Goal: Information Seeking & Learning: Check status

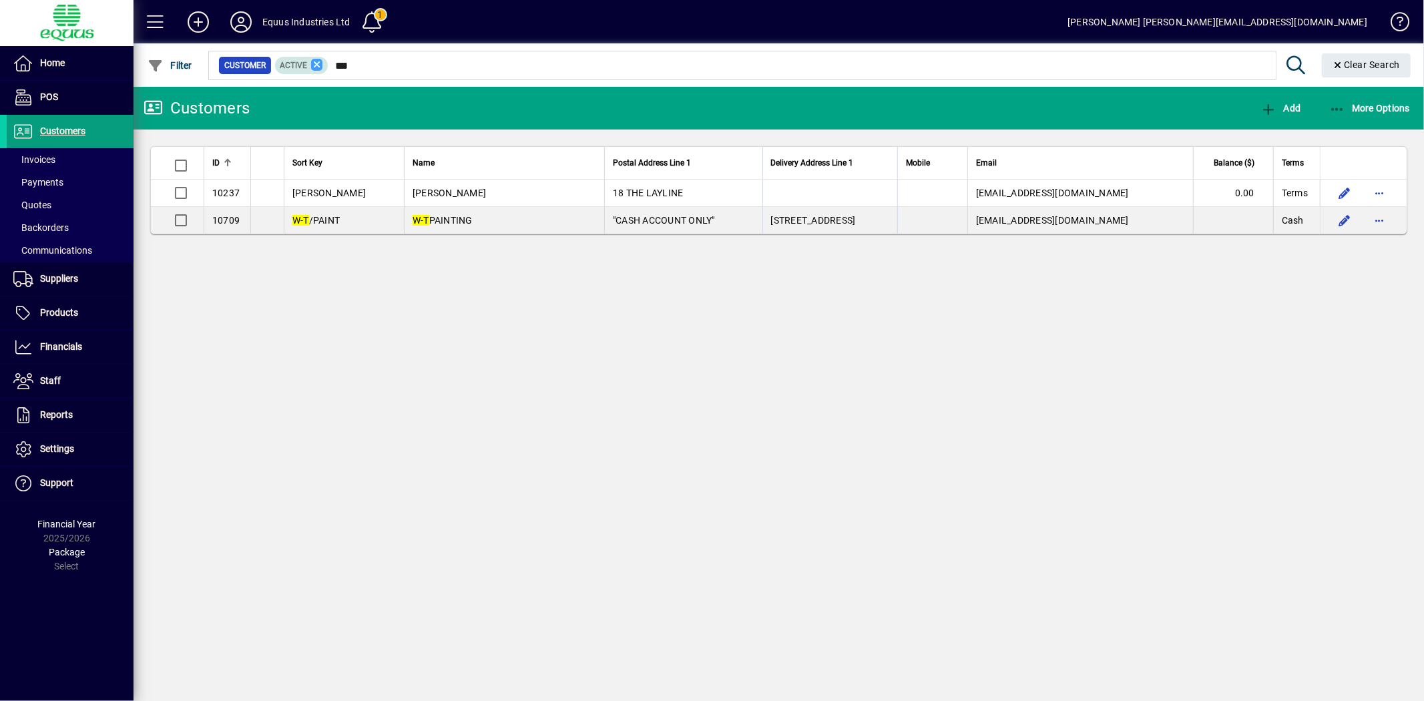
drag, startPoint x: 355, startPoint y: 65, endPoint x: 314, endPoint y: 69, distance: 41.6
click at [314, 69] on div "Customer Active ***" at bounding box center [741, 65] width 1047 height 19
click at [287, 272] on div "Customers Add More Options ID Sort Key Name Postal Address Line 1 Delivery Addr…" at bounding box center [778, 394] width 1290 height 614
click at [69, 348] on span "Financials" at bounding box center [61, 346] width 42 height 11
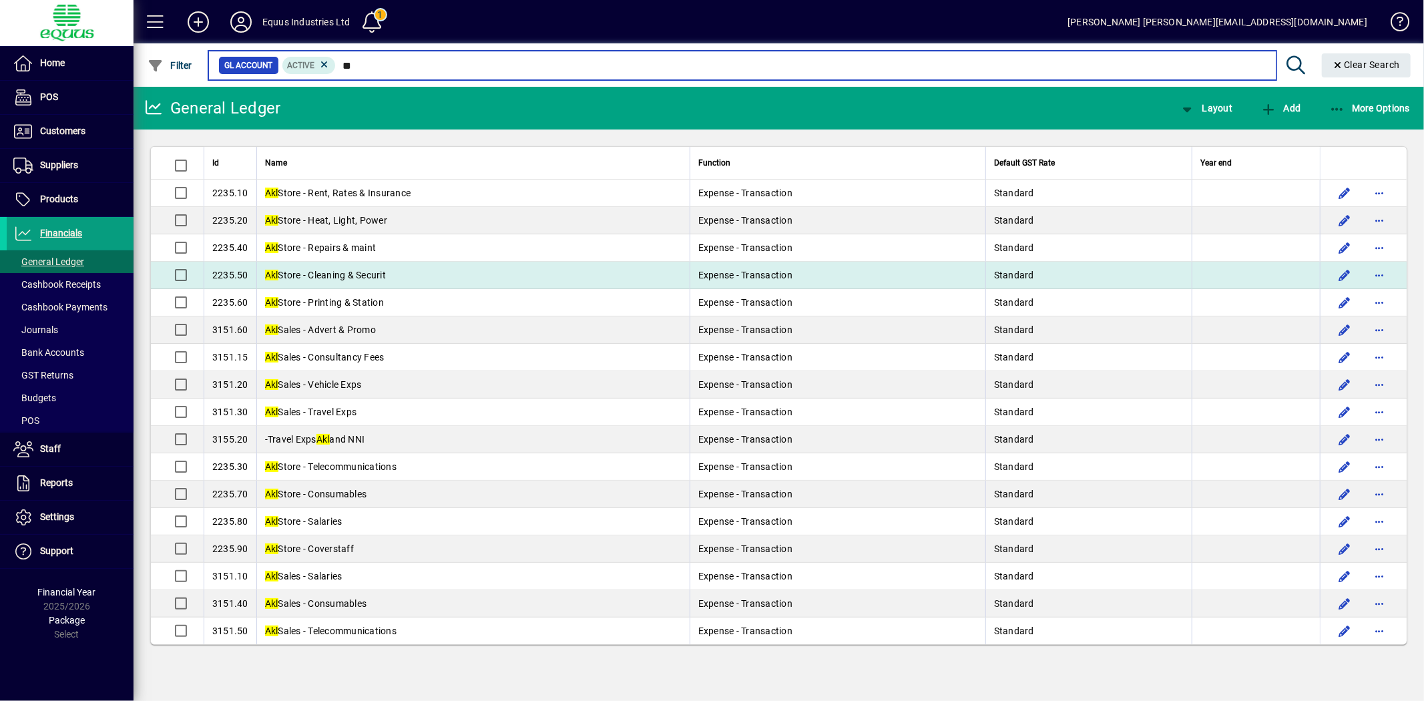
type input "*"
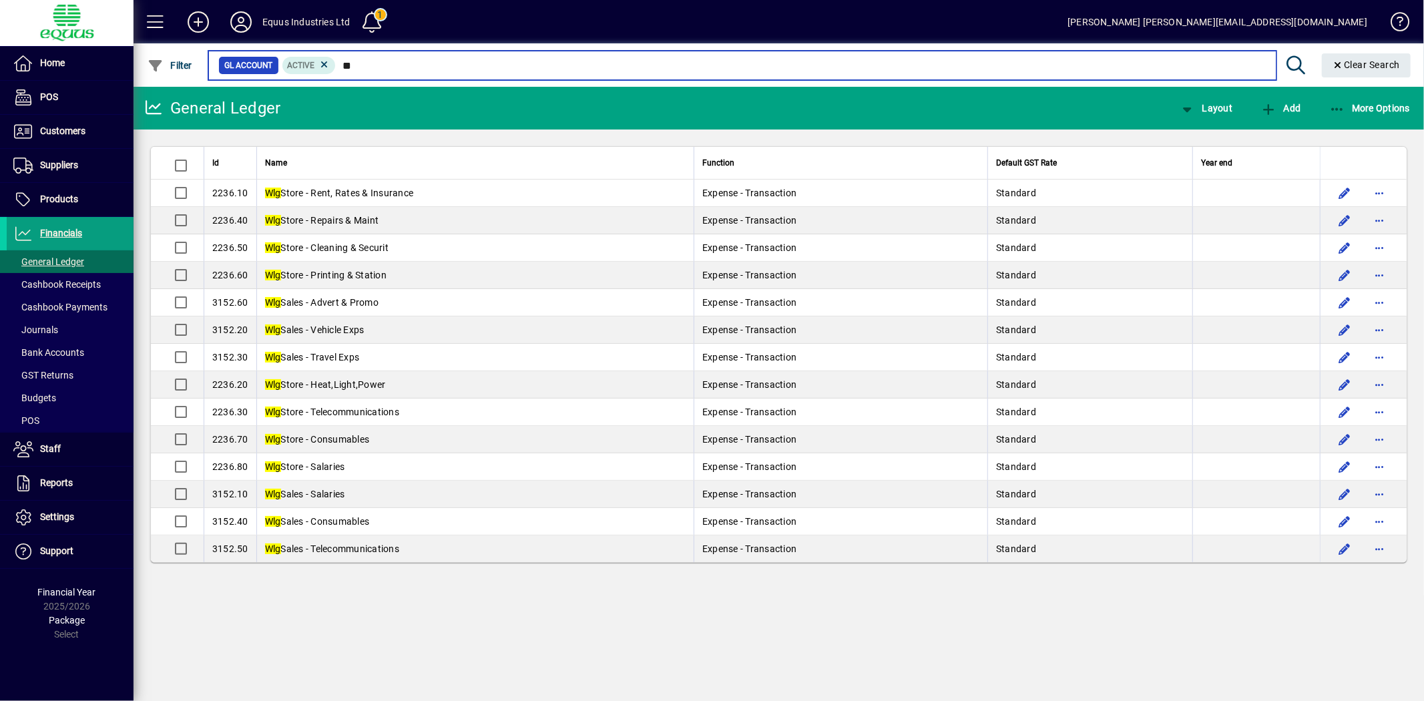
type input "*"
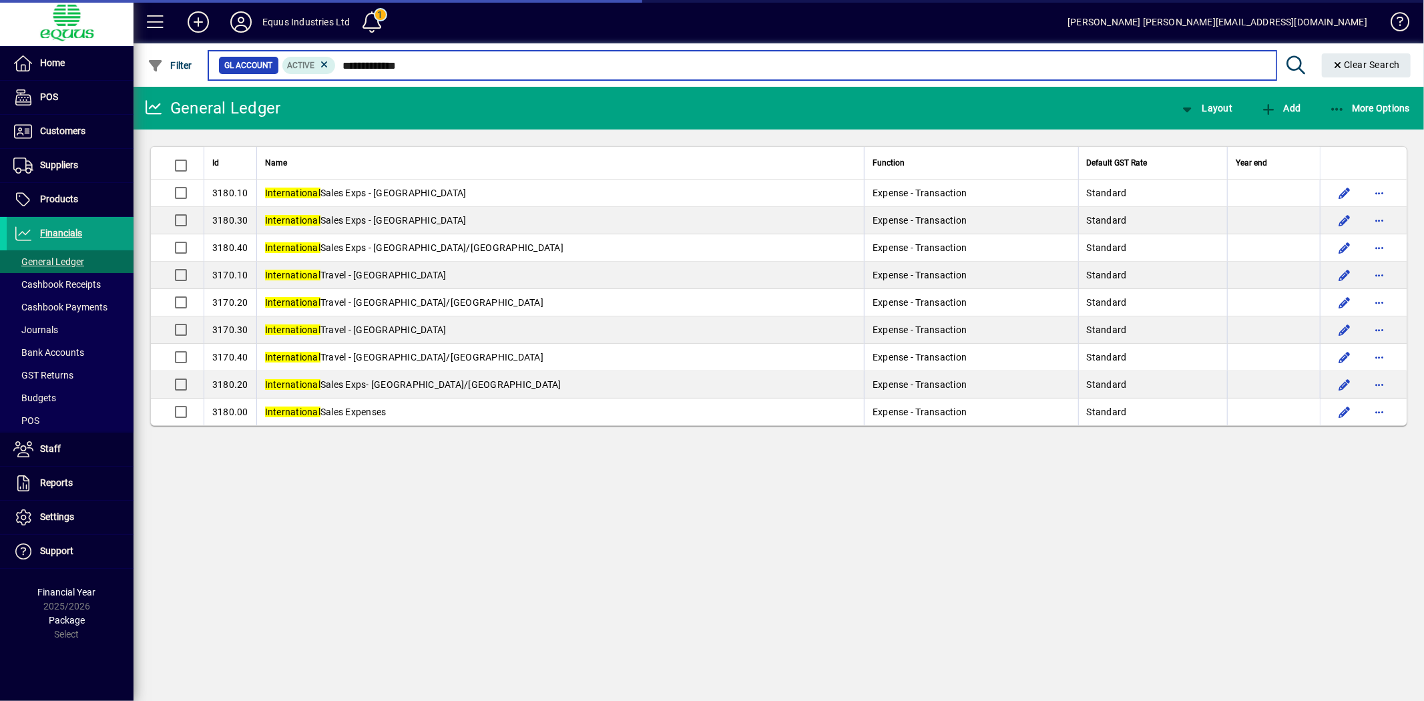
drag, startPoint x: 436, startPoint y: 61, endPoint x: 228, endPoint y: 58, distance: 207.6
click at [232, 58] on div "**********" at bounding box center [741, 65] width 1047 height 19
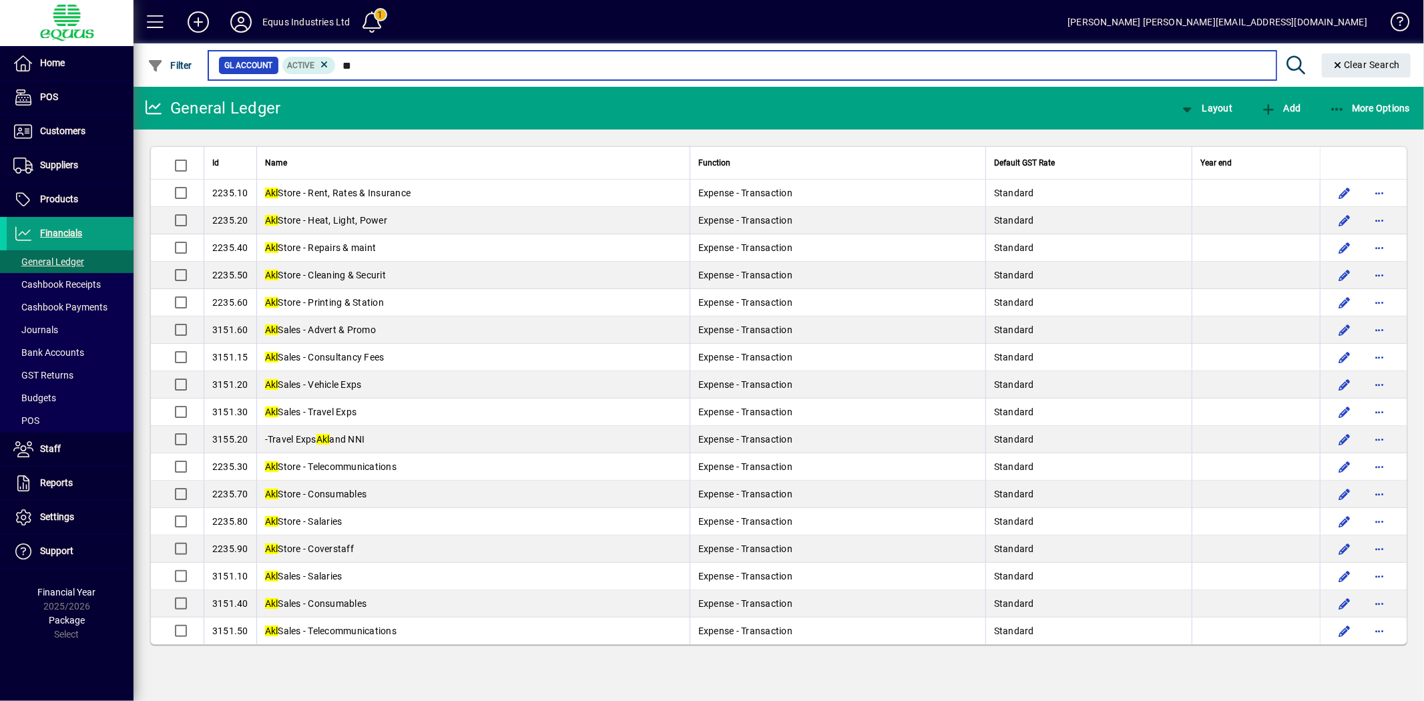
type input "*"
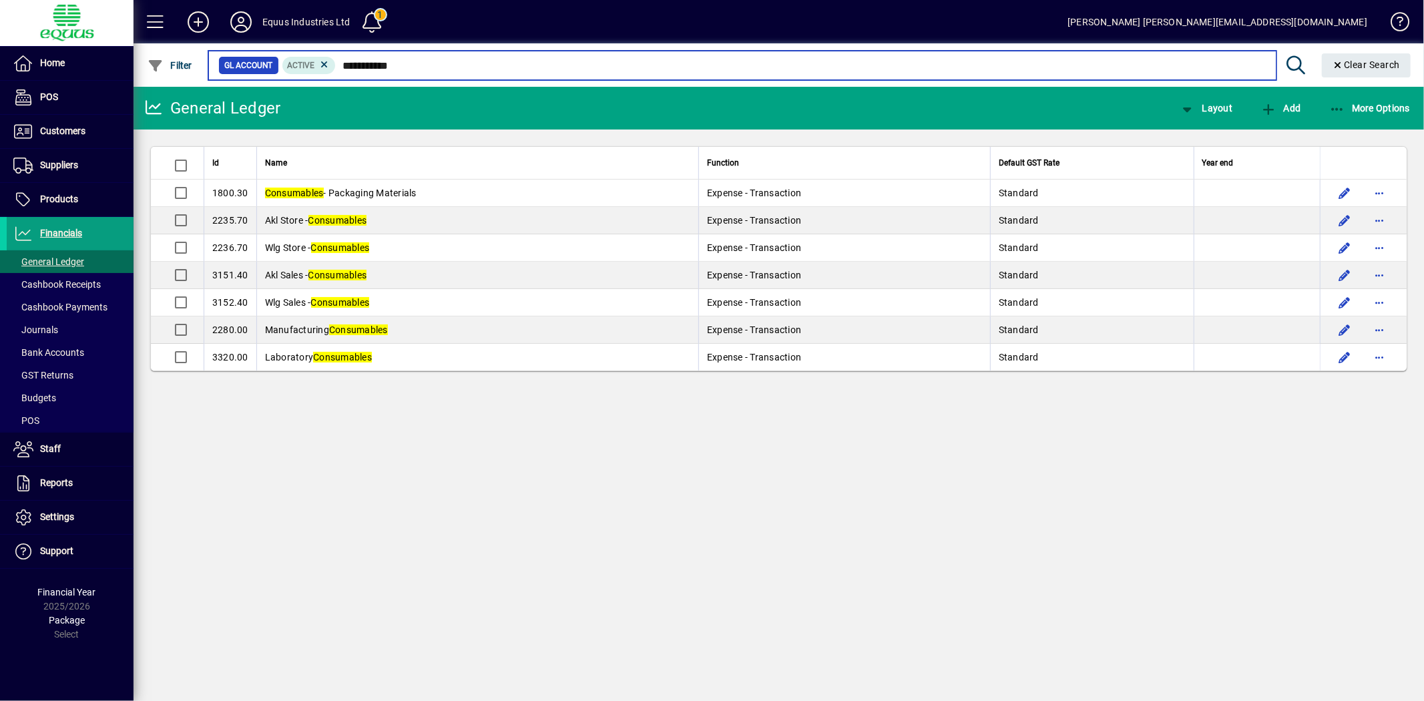
type input "**********"
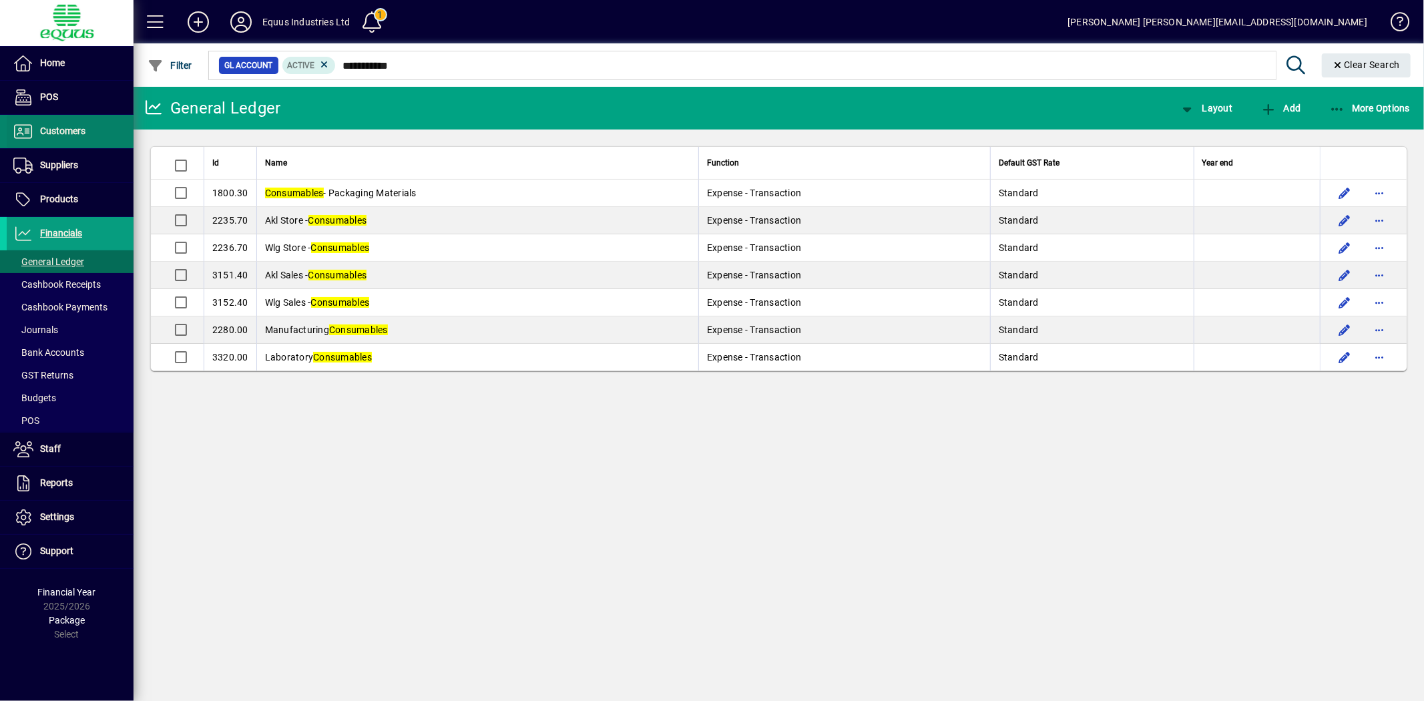
click at [70, 124] on span "Customers" at bounding box center [46, 131] width 79 height 16
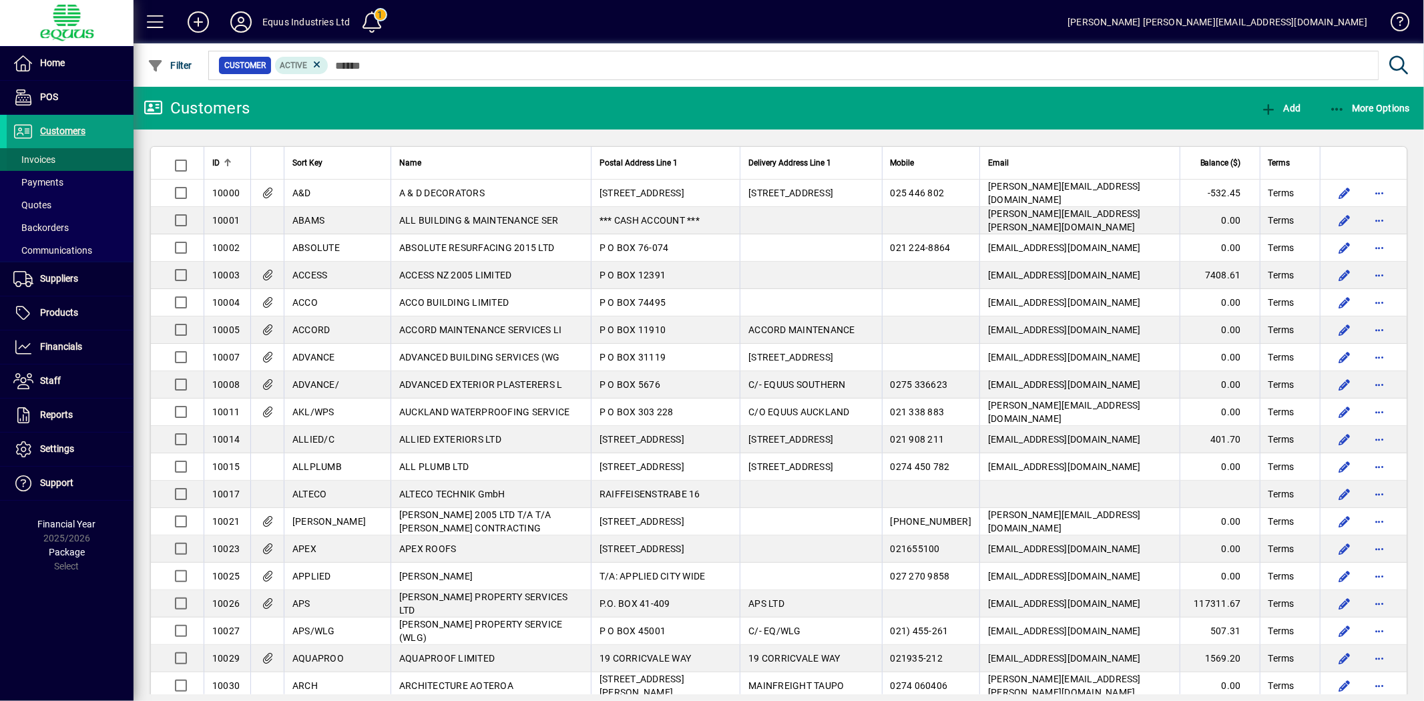
click at [55, 157] on span "Invoices" at bounding box center [31, 160] width 49 height 14
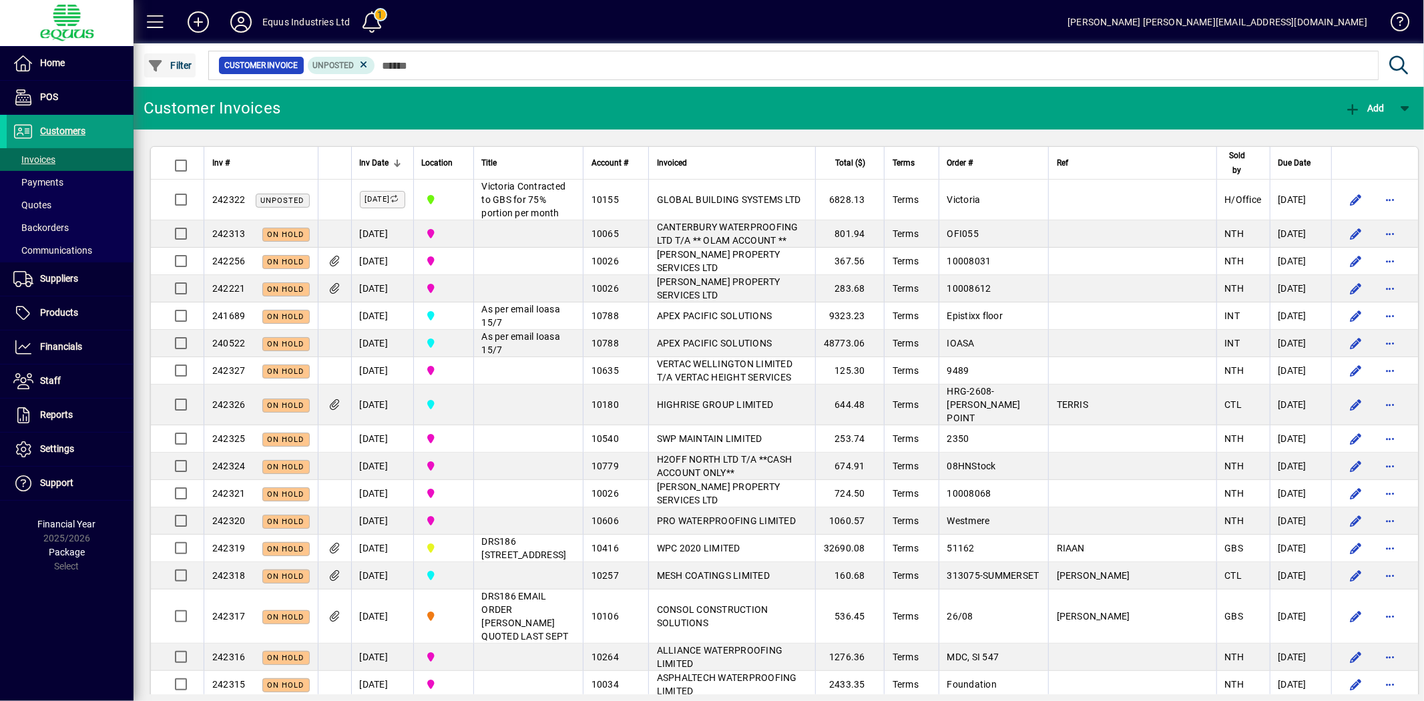
click at [179, 65] on span "Filter" at bounding box center [170, 65] width 45 height 11
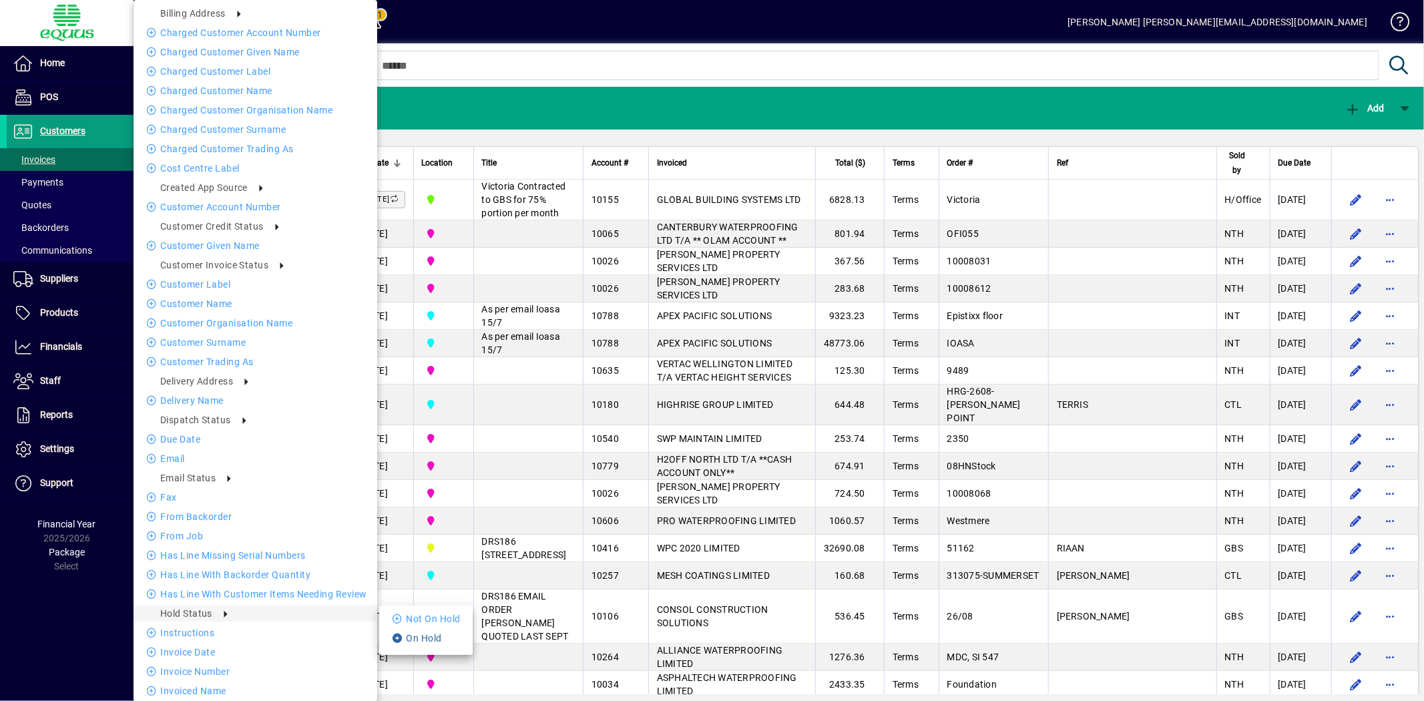
click at [427, 633] on li "On Hold" at bounding box center [425, 638] width 93 height 16
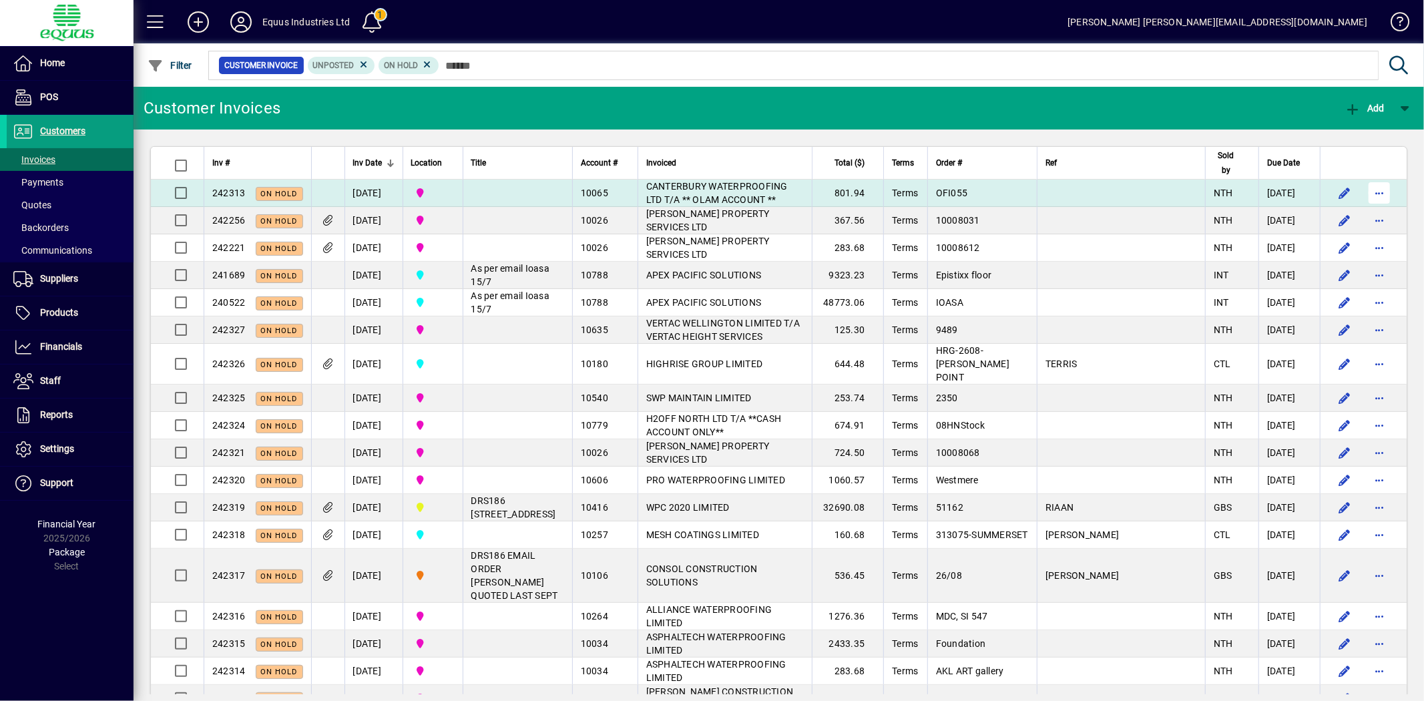
click at [1370, 197] on span "button" at bounding box center [1379, 193] width 32 height 32
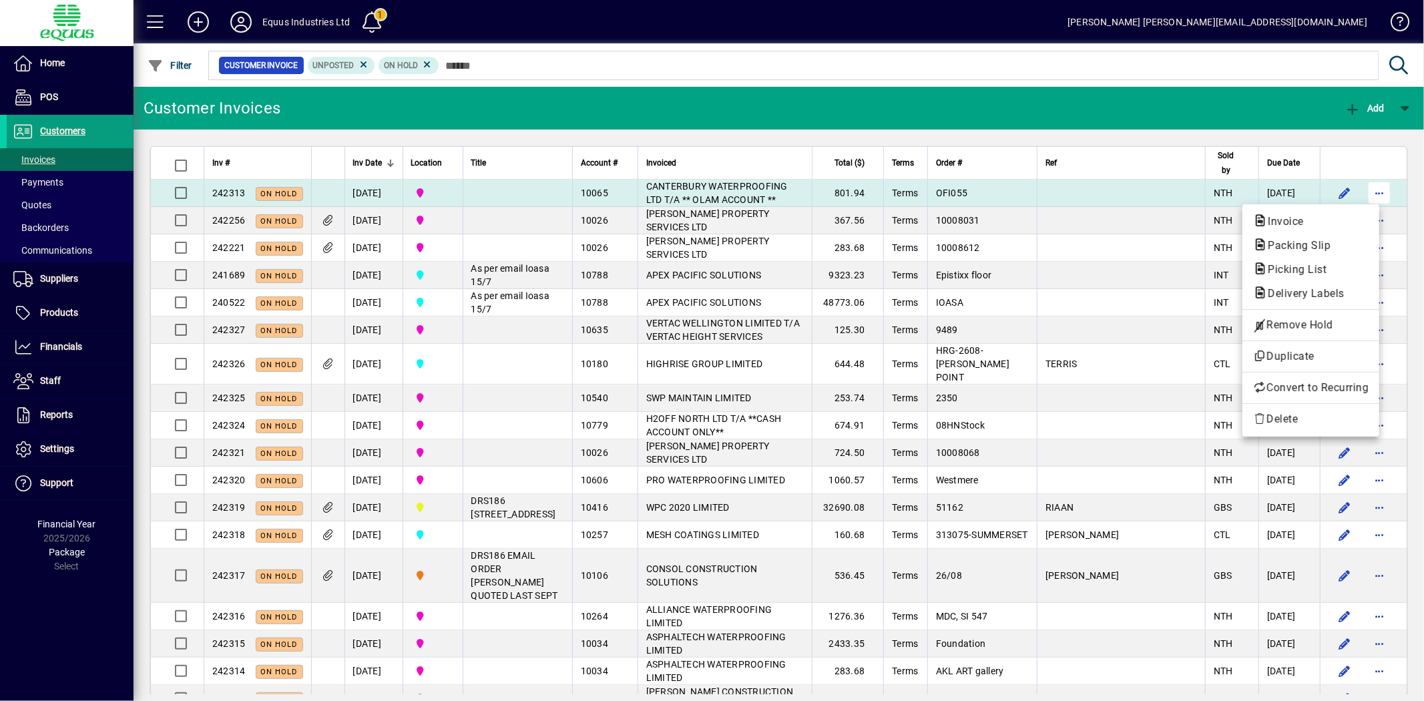
click at [1370, 197] on div at bounding box center [712, 350] width 1424 height 701
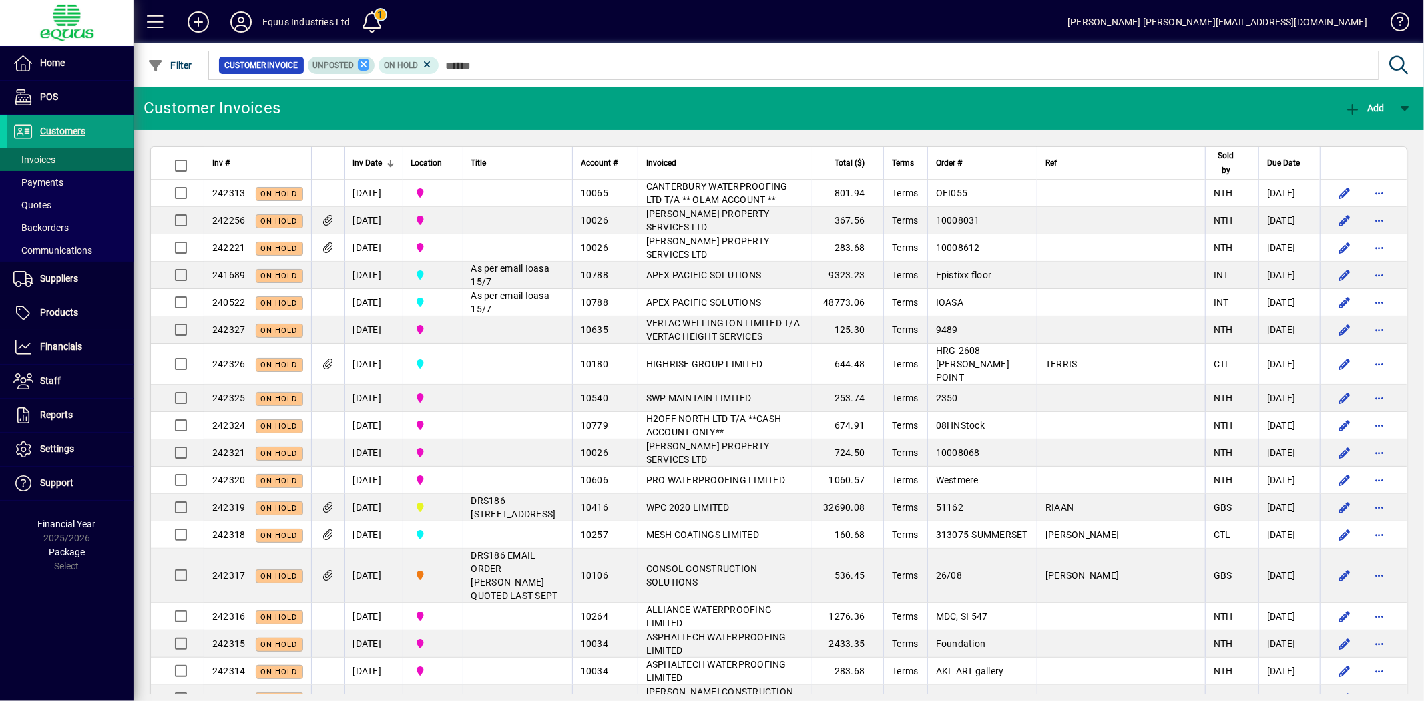
click at [362, 61] on icon at bounding box center [364, 65] width 12 height 12
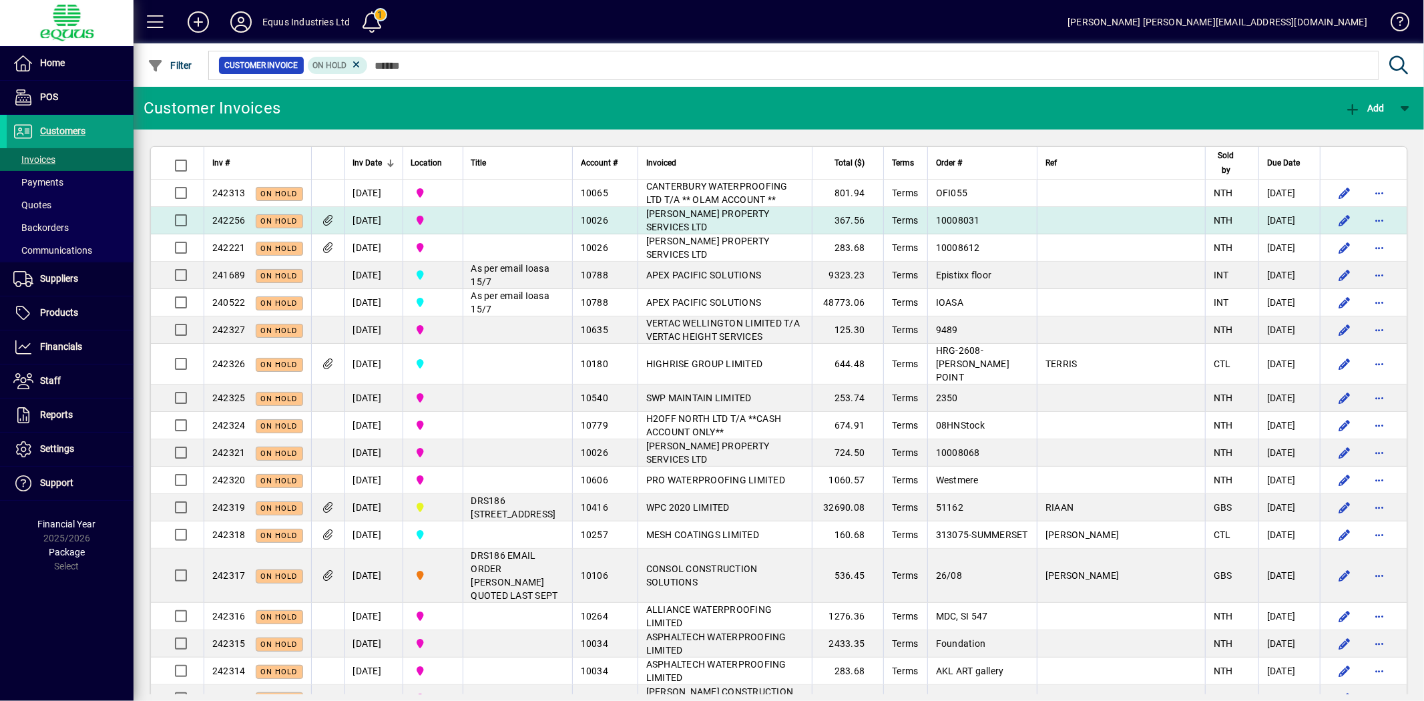
click at [503, 212] on td at bounding box center [517, 220] width 109 height 27
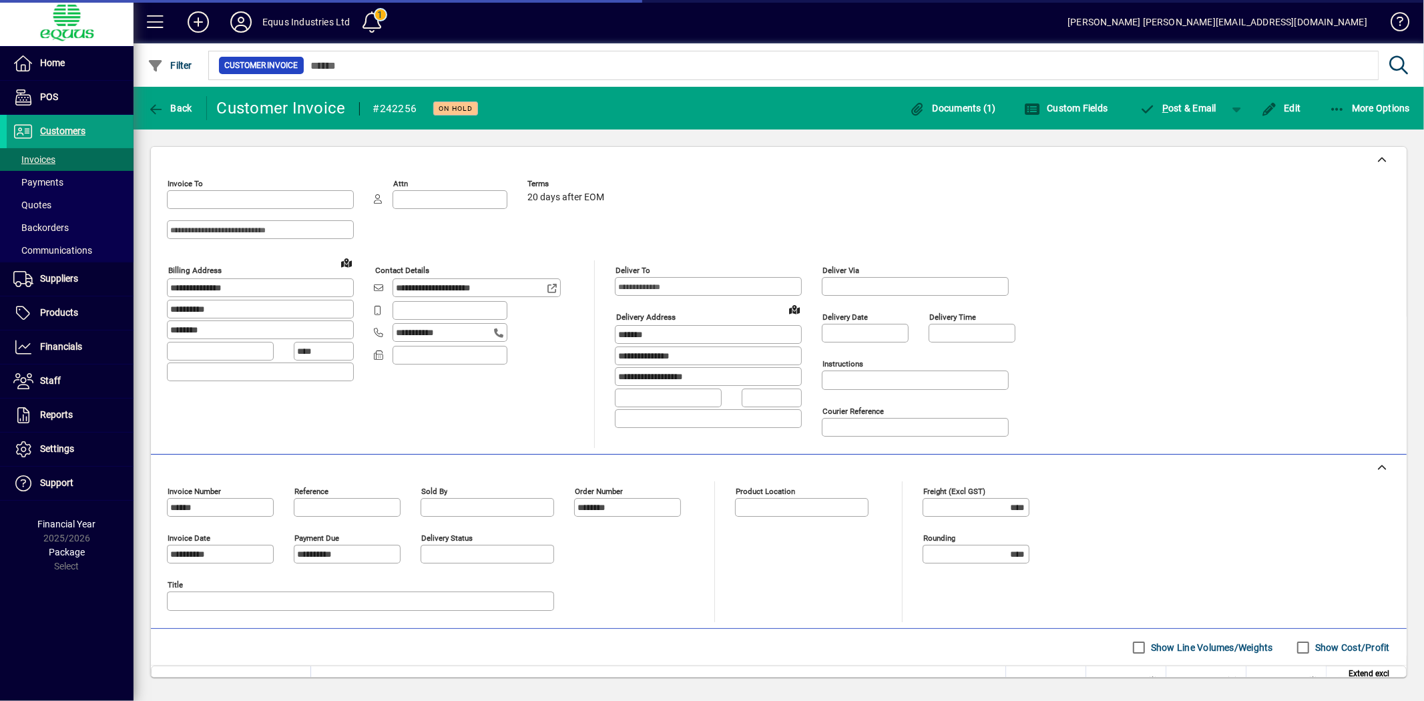
type input "**********"
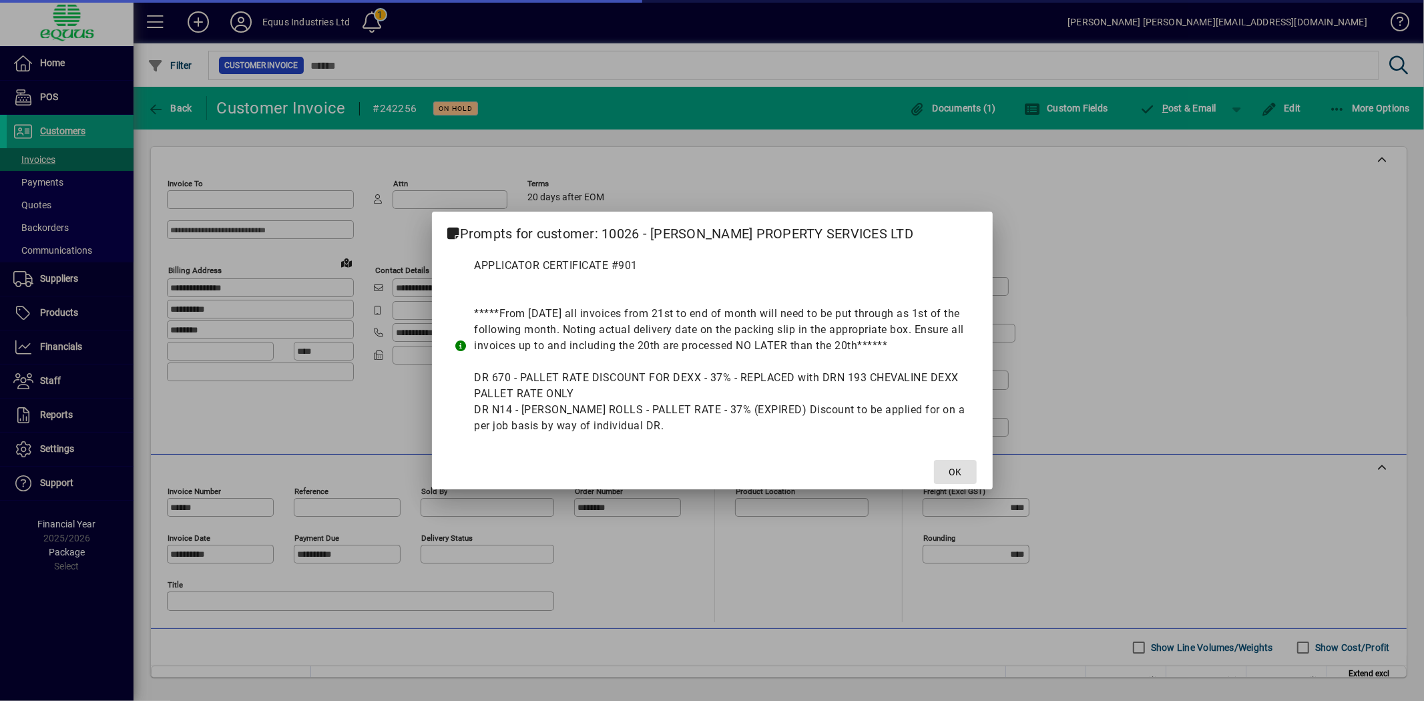
type input "**********"
click at [966, 470] on span at bounding box center [955, 472] width 43 height 32
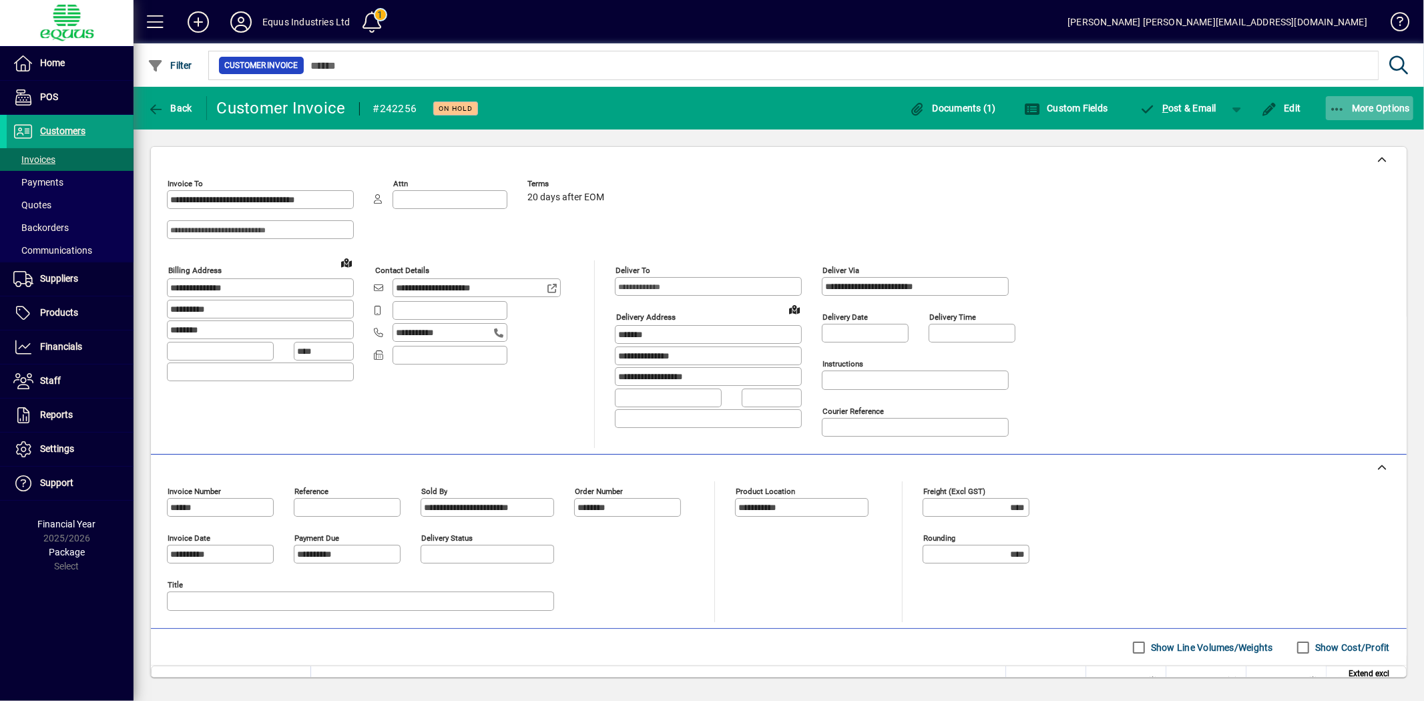
click at [1384, 107] on span "More Options" at bounding box center [1369, 108] width 81 height 11
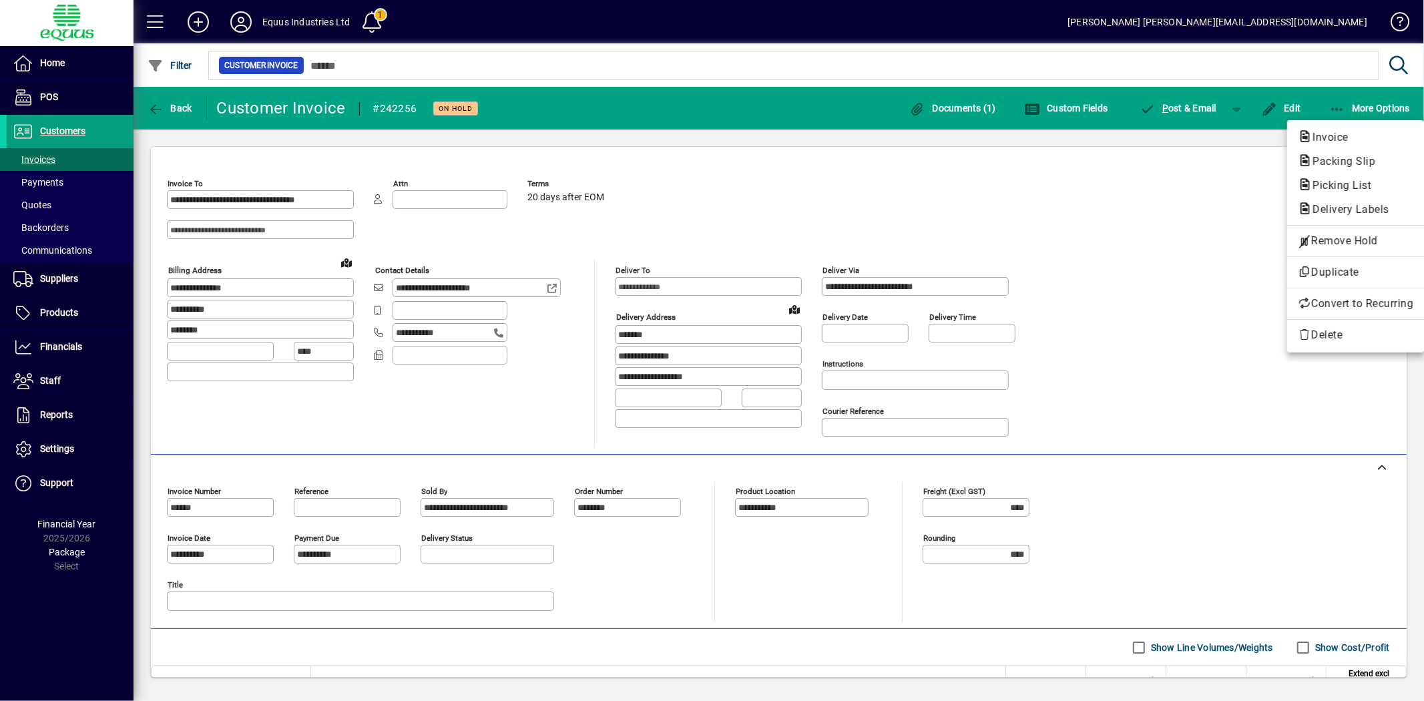
click at [1142, 172] on div at bounding box center [712, 350] width 1424 height 701
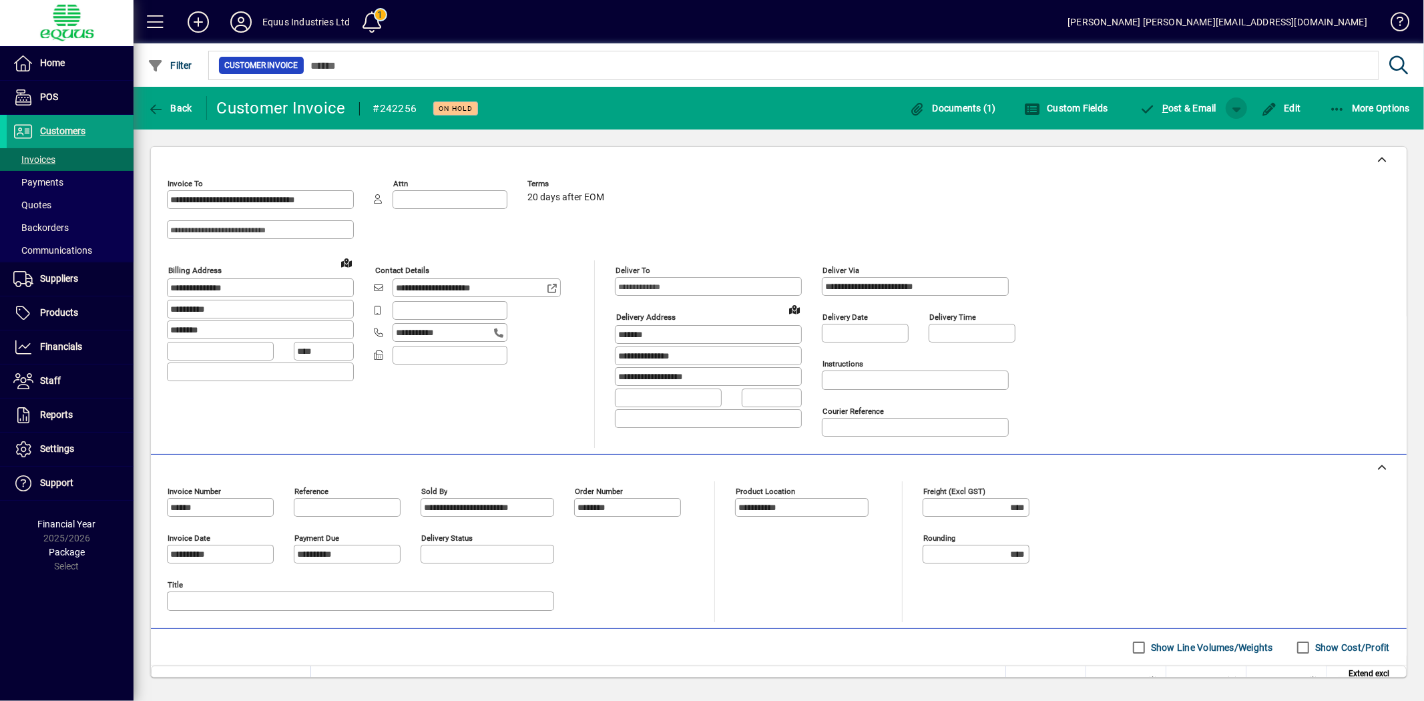
click at [1238, 102] on span "button" at bounding box center [1236, 108] width 32 height 32
click at [1239, 228] on div at bounding box center [712, 350] width 1424 height 701
click at [176, 109] on span "Back" at bounding box center [170, 108] width 45 height 11
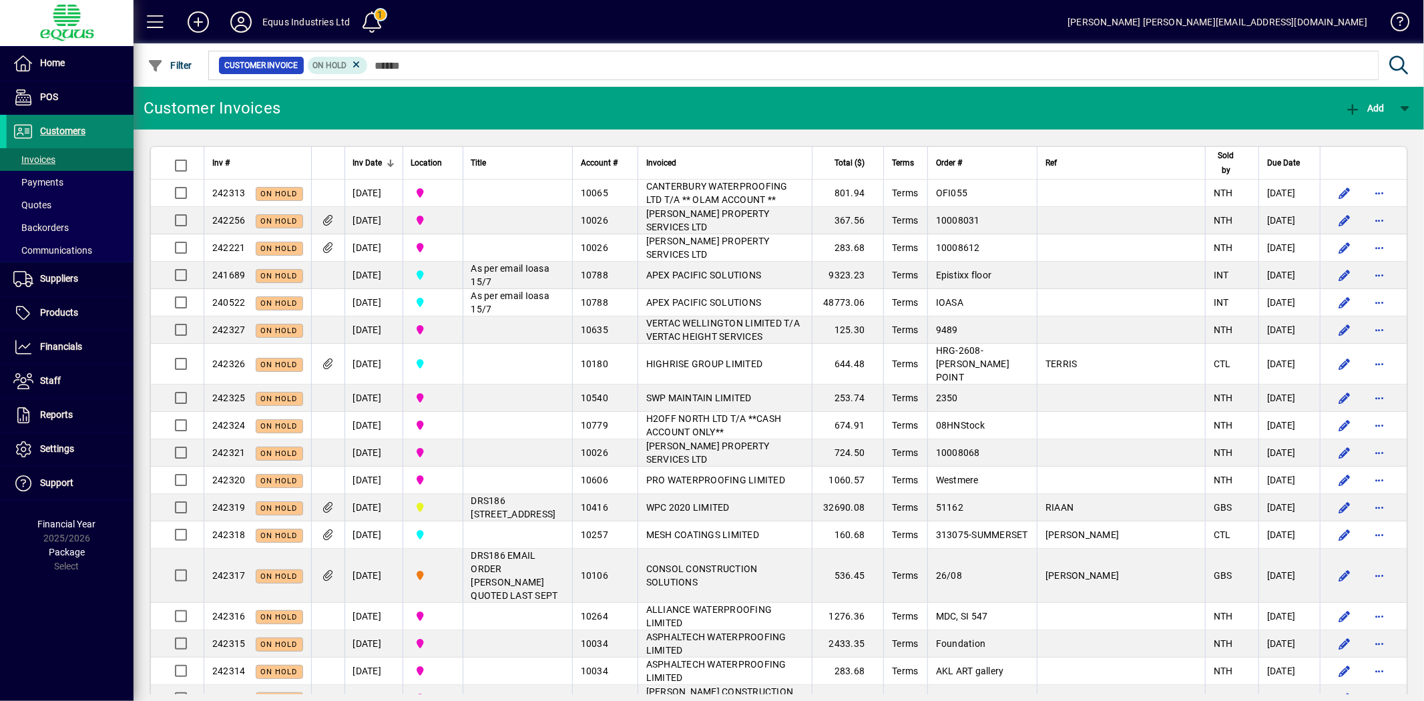
click at [44, 134] on span "Customers" at bounding box center [62, 130] width 45 height 11
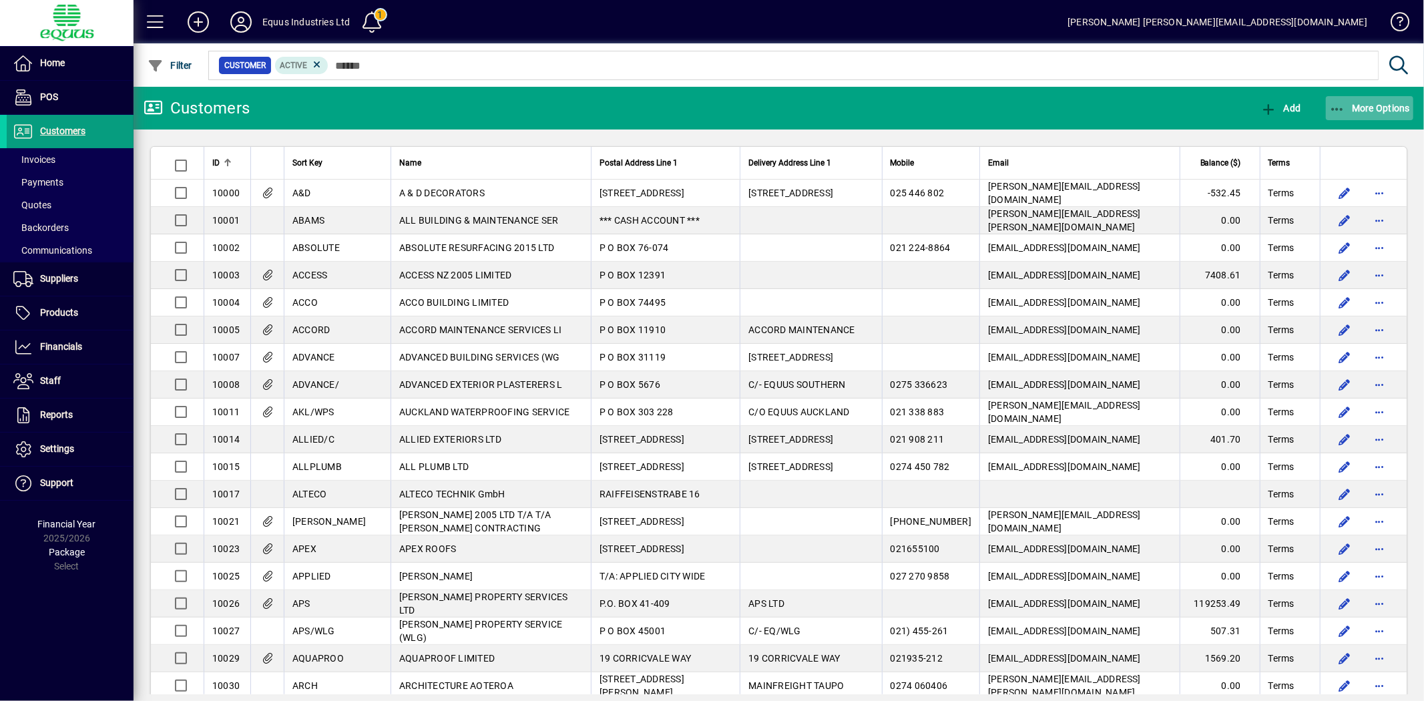
click at [1378, 103] on span "More Options" at bounding box center [1369, 108] width 81 height 11
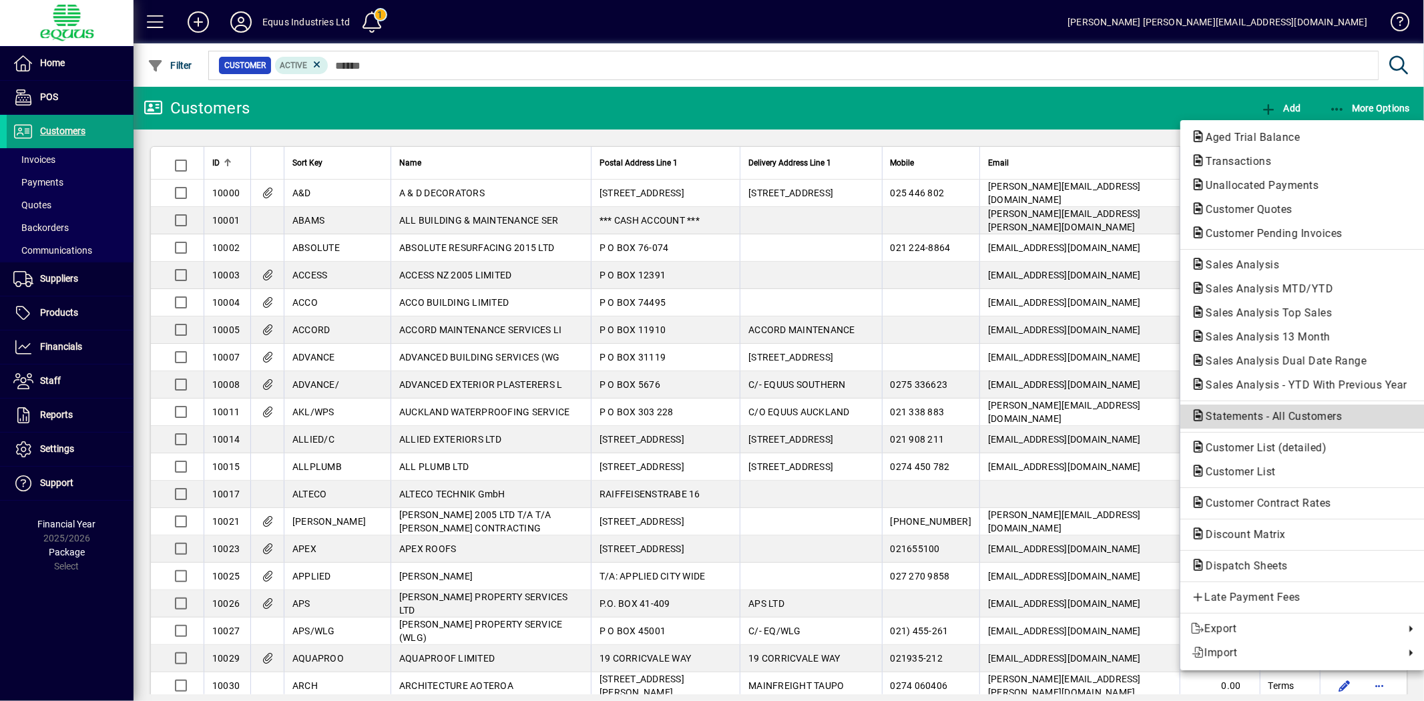
click at [1310, 418] on span "Statements - All Customers" at bounding box center [1270, 416] width 158 height 13
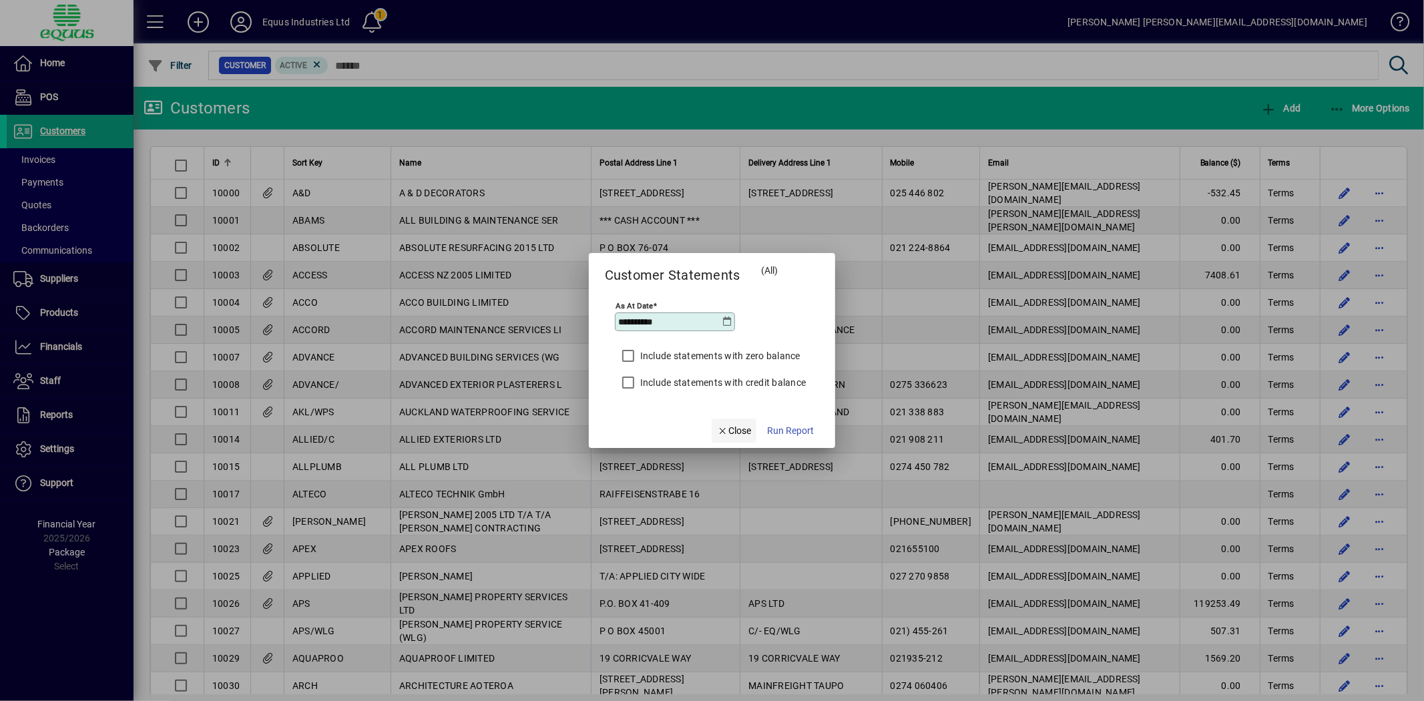
click at [726, 428] on span "Close" at bounding box center [734, 431] width 35 height 14
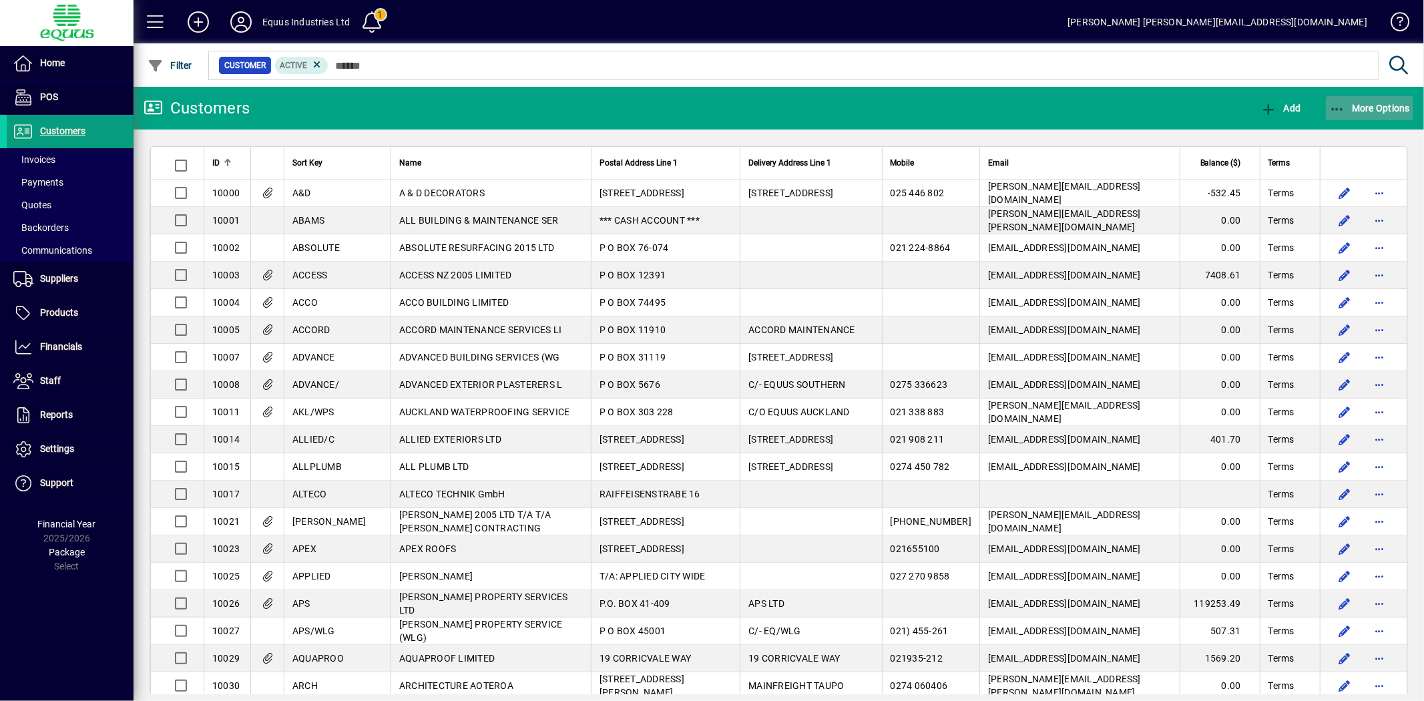
click at [1374, 111] on span "More Options" at bounding box center [1369, 108] width 81 height 11
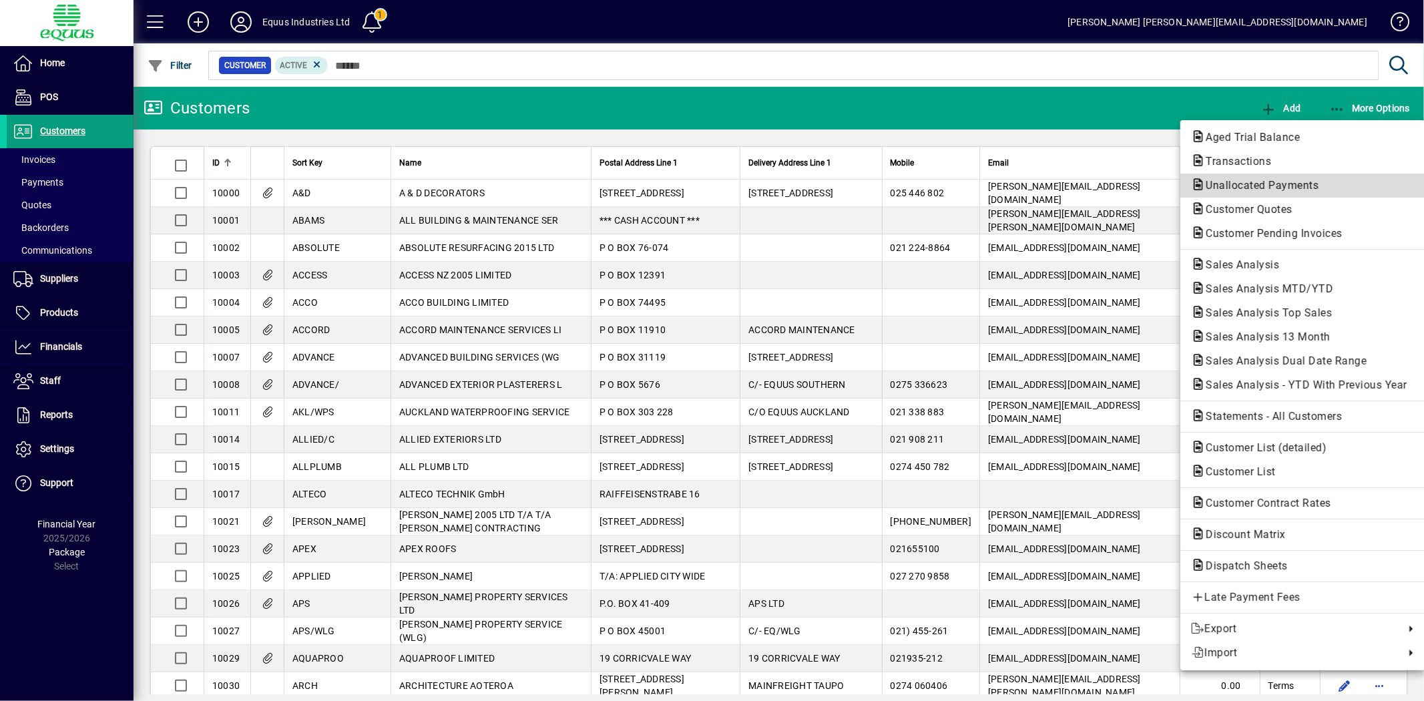
click at [1287, 184] on span "Unallocated Payments" at bounding box center [1258, 185] width 134 height 13
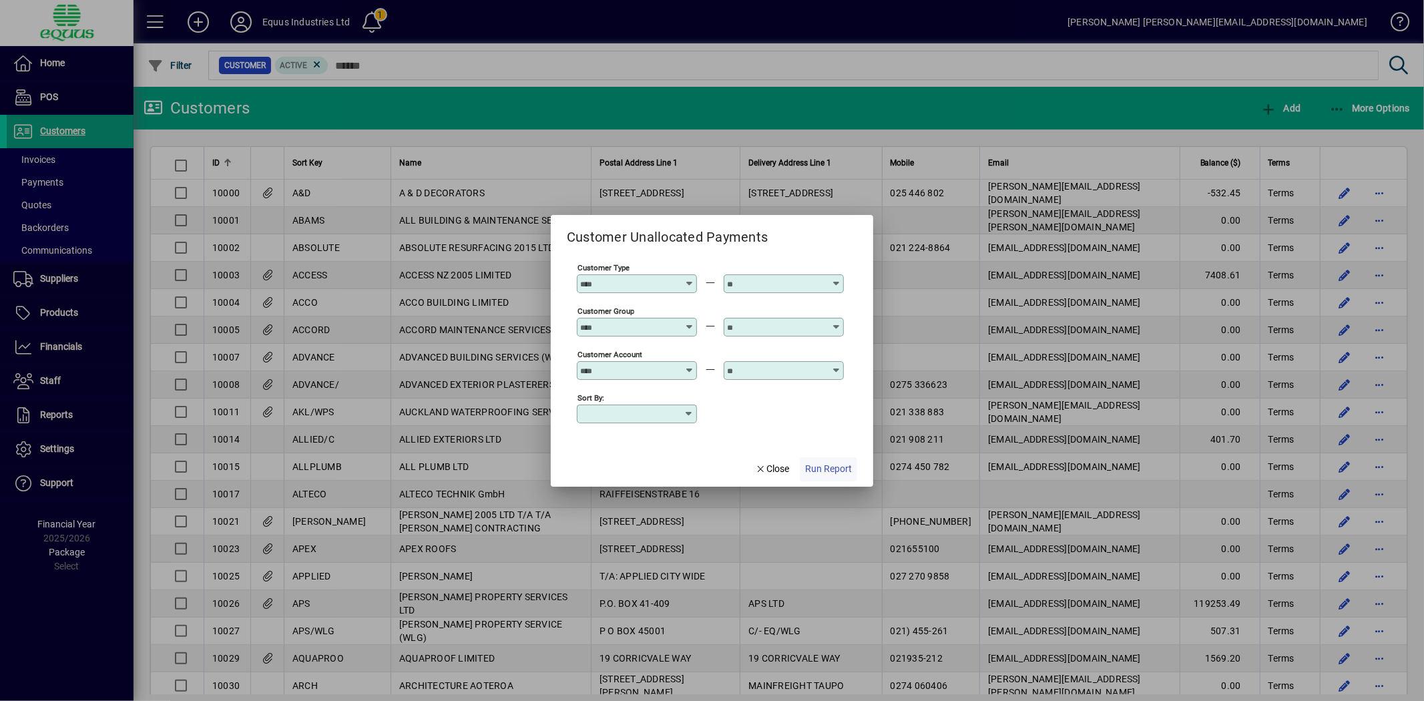
click at [826, 469] on span "Run Report" at bounding box center [828, 469] width 47 height 14
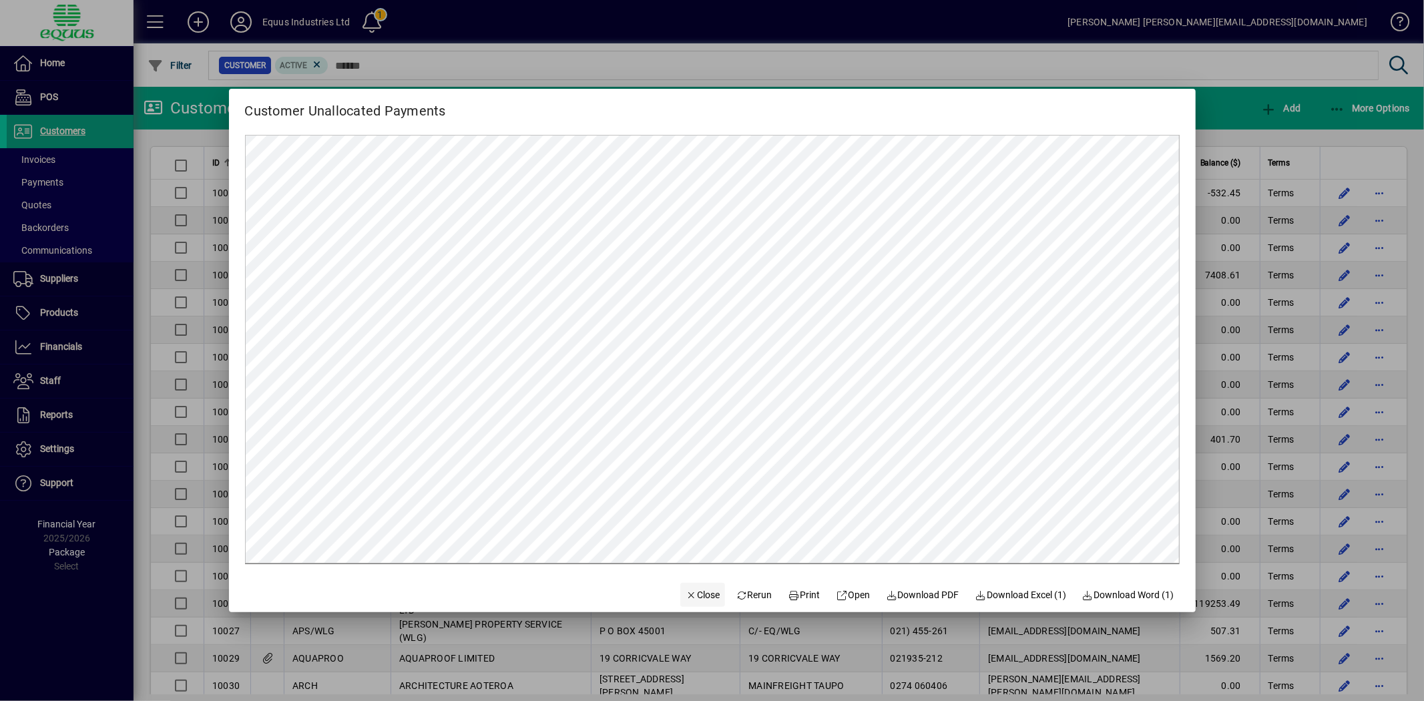
click at [697, 598] on span "Close" at bounding box center [702, 595] width 35 height 14
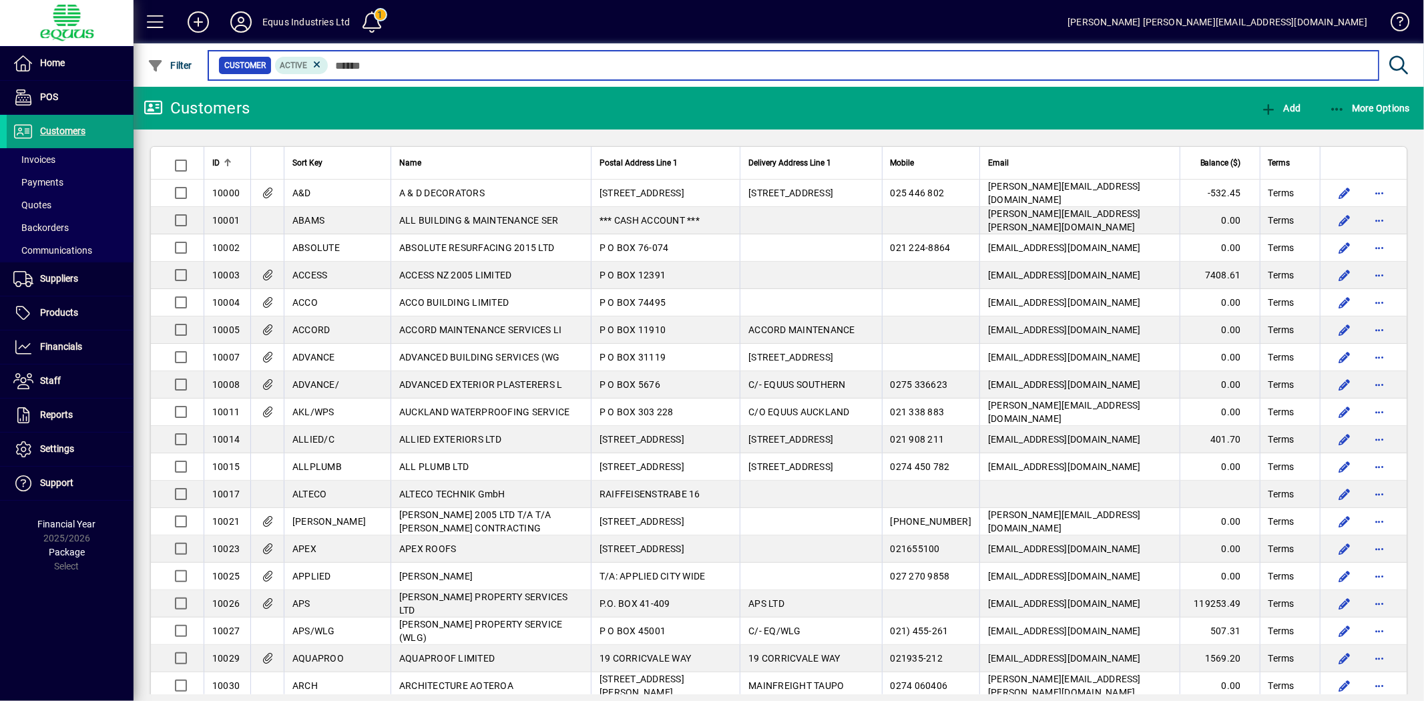
click at [344, 65] on input "text" at bounding box center [847, 65] width 1039 height 19
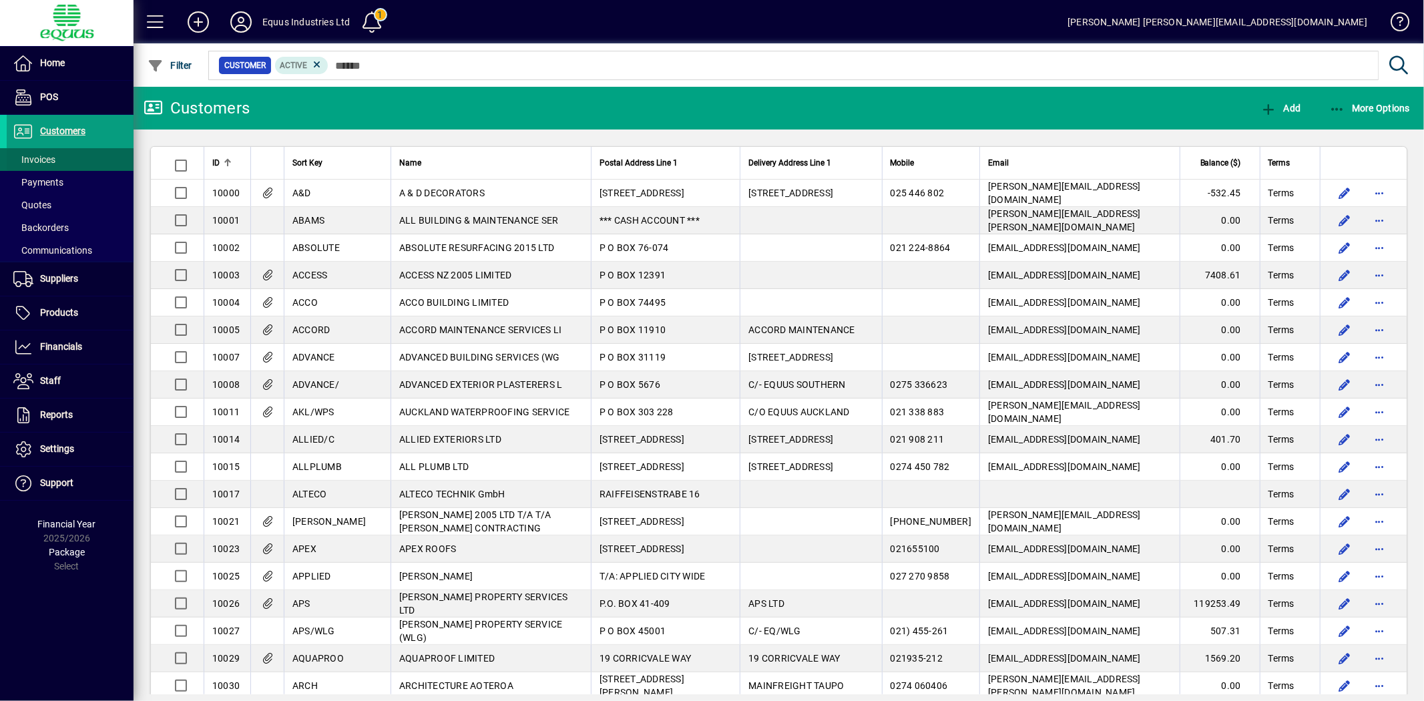
click at [28, 158] on span "Invoices" at bounding box center [34, 159] width 42 height 11
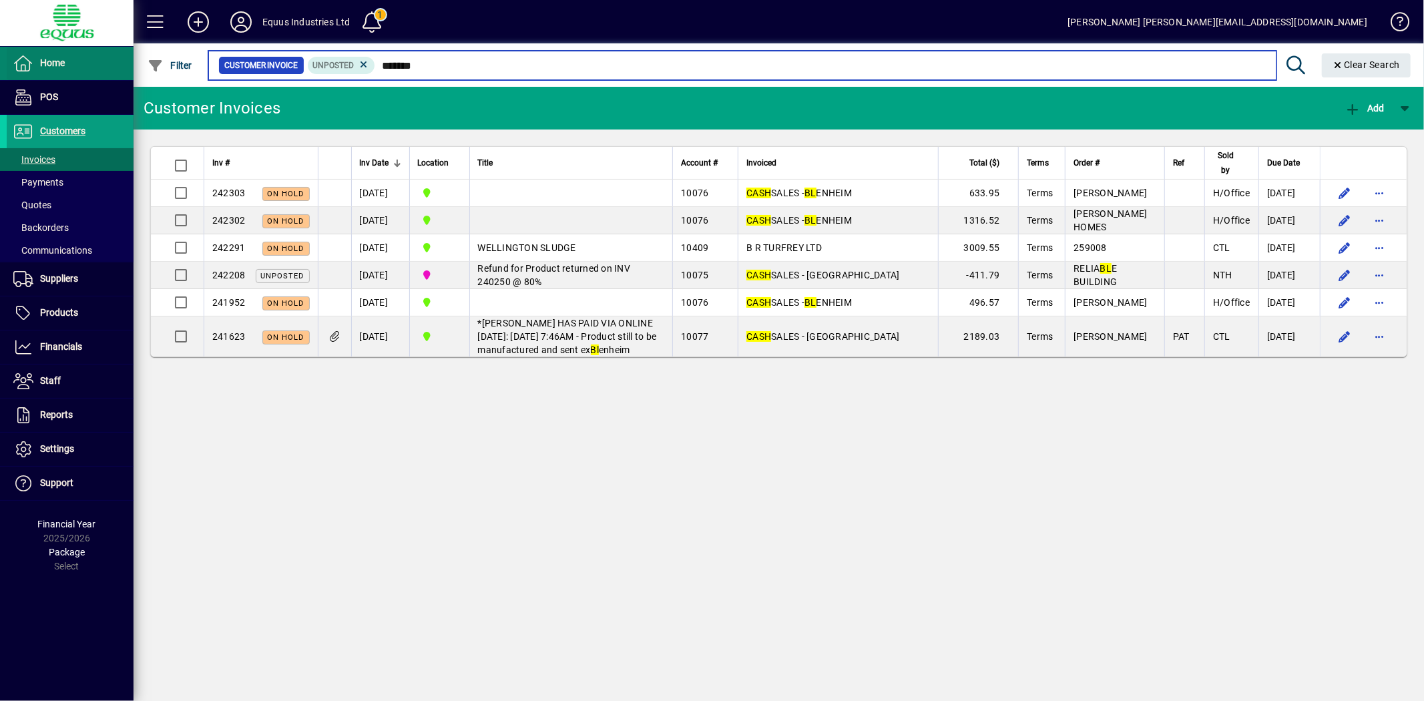
type input "*******"
